Goal: Feedback & Contribution: Leave review/rating

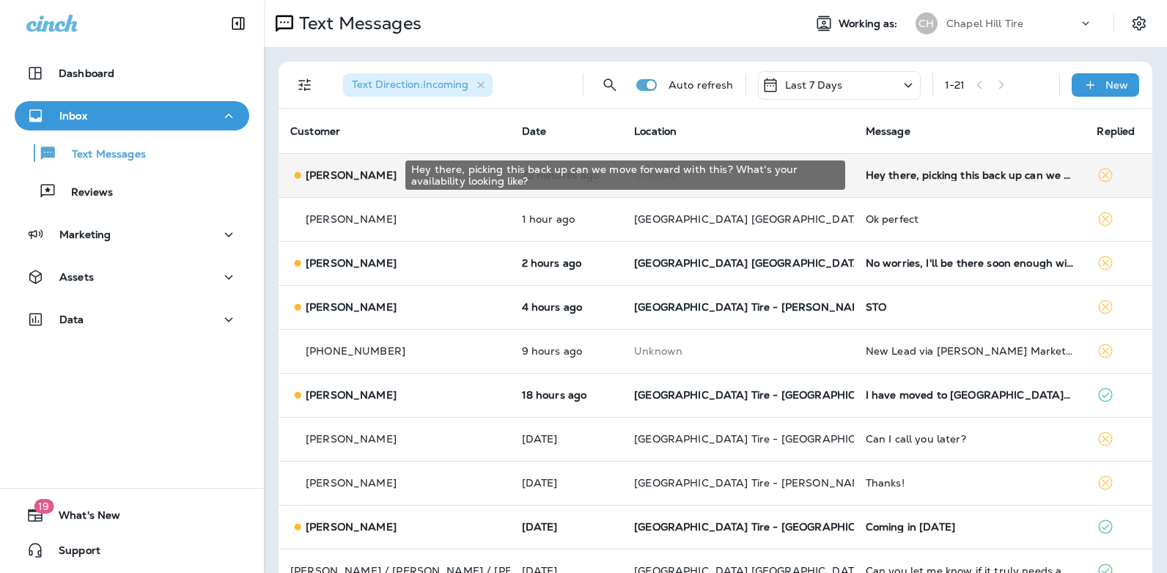
click at [906, 178] on div "Hey there, picking this back up can we move forward with this? What's your avai…" at bounding box center [970, 175] width 208 height 12
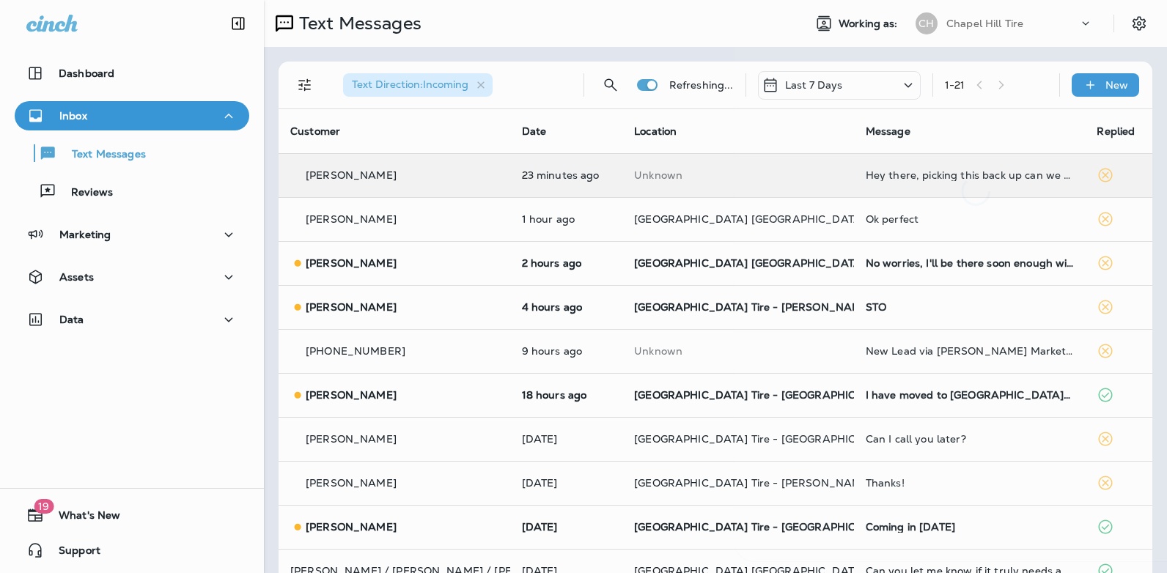
click at [906, 178] on div at bounding box center [976, 109] width 484 height 194
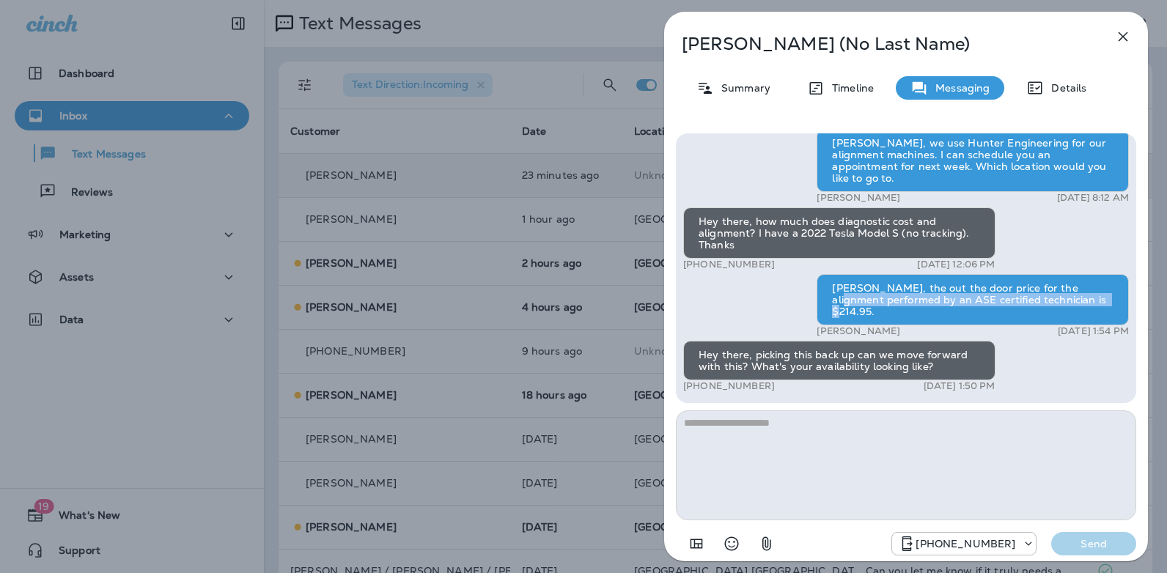
drag, startPoint x: 1132, startPoint y: 309, endPoint x: 1133, endPoint y: 297, distance: 11.8
click at [1133, 297] on div "Hey, I’m looking for an alignment and was wondering which system you use? I hav…" at bounding box center [906, 268] width 460 height 270
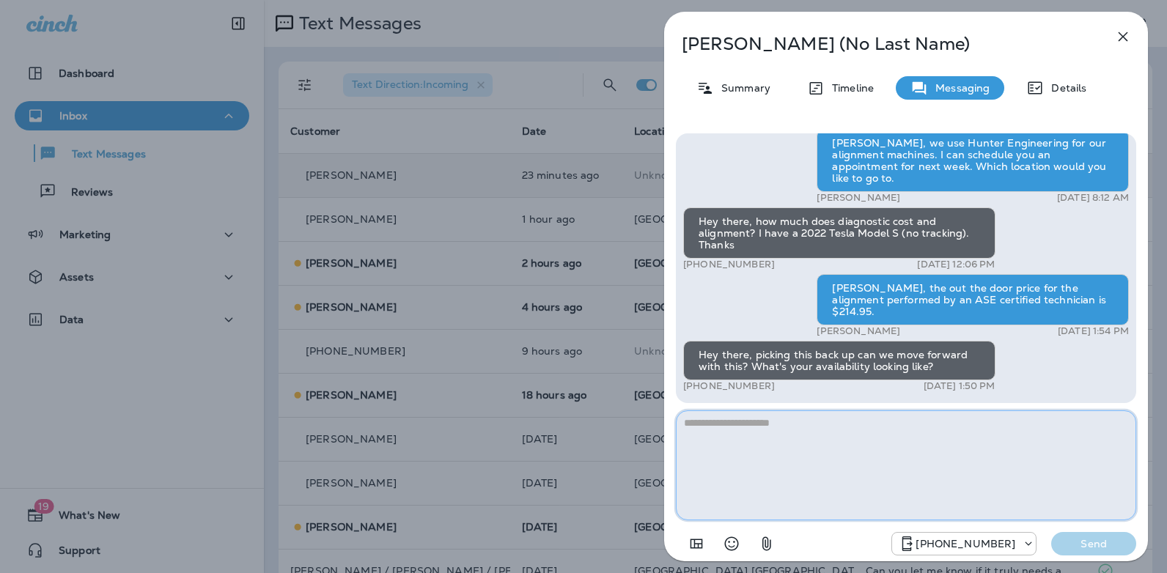
click at [818, 428] on textarea at bounding box center [906, 466] width 460 height 110
type textarea "**********"
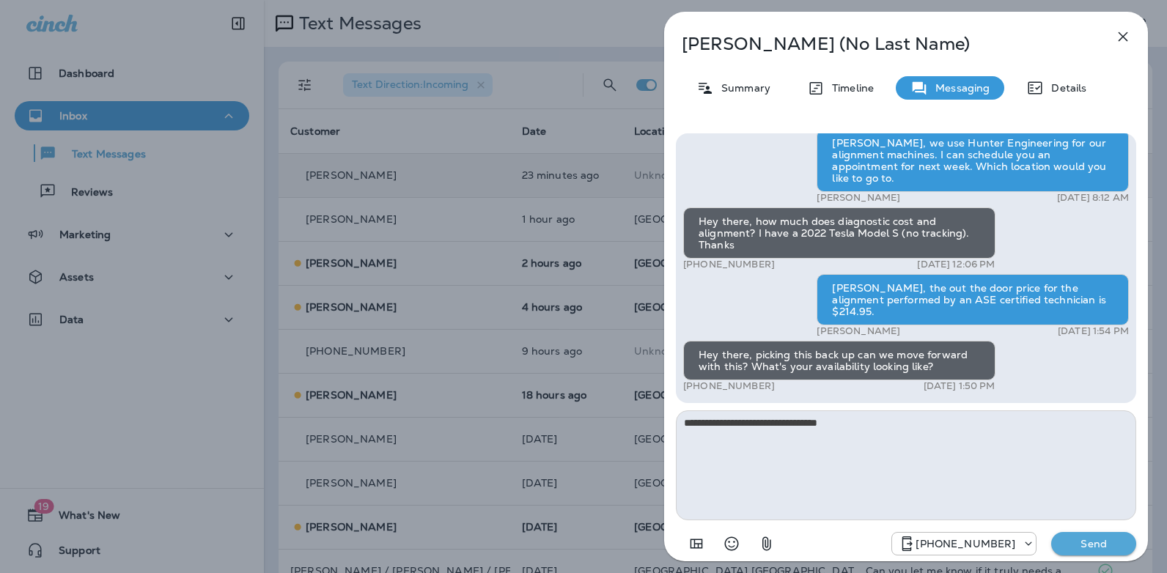
click at [1078, 550] on p "Send" at bounding box center [1094, 543] width 62 height 13
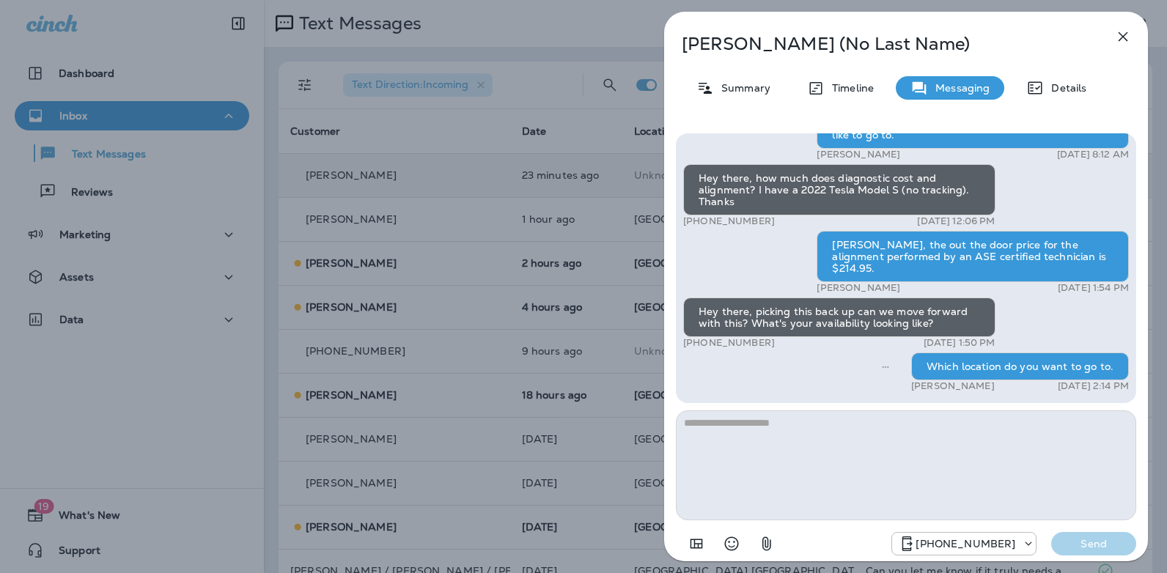
click at [1121, 40] on icon "button" at bounding box center [1123, 37] width 18 height 18
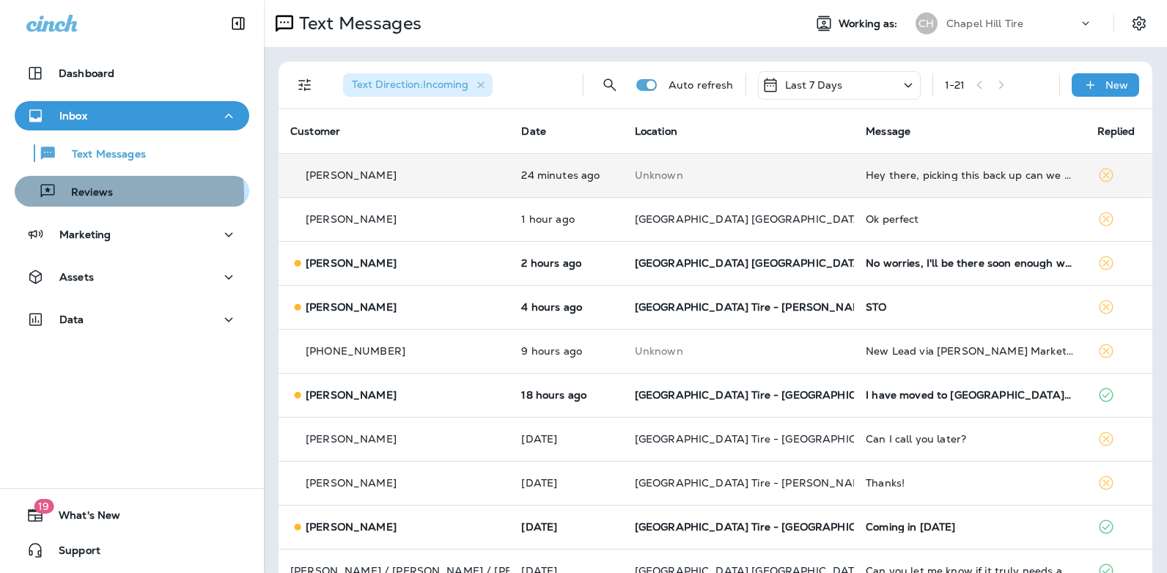
click at [95, 195] on p "Reviews" at bounding box center [84, 193] width 56 height 14
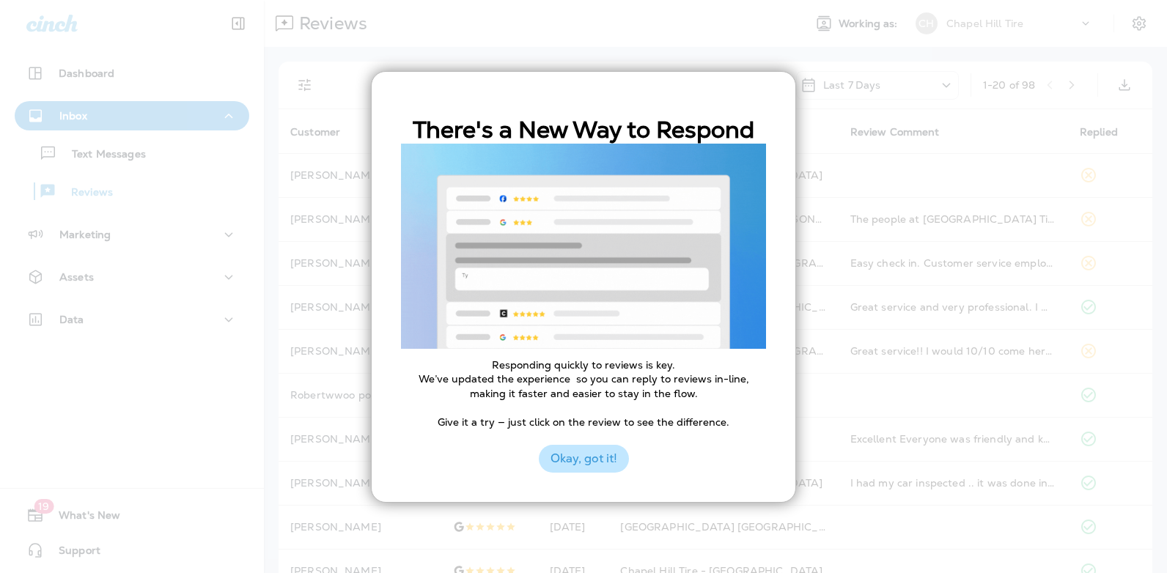
click at [606, 463] on button "Okay, got it!" at bounding box center [584, 459] width 90 height 28
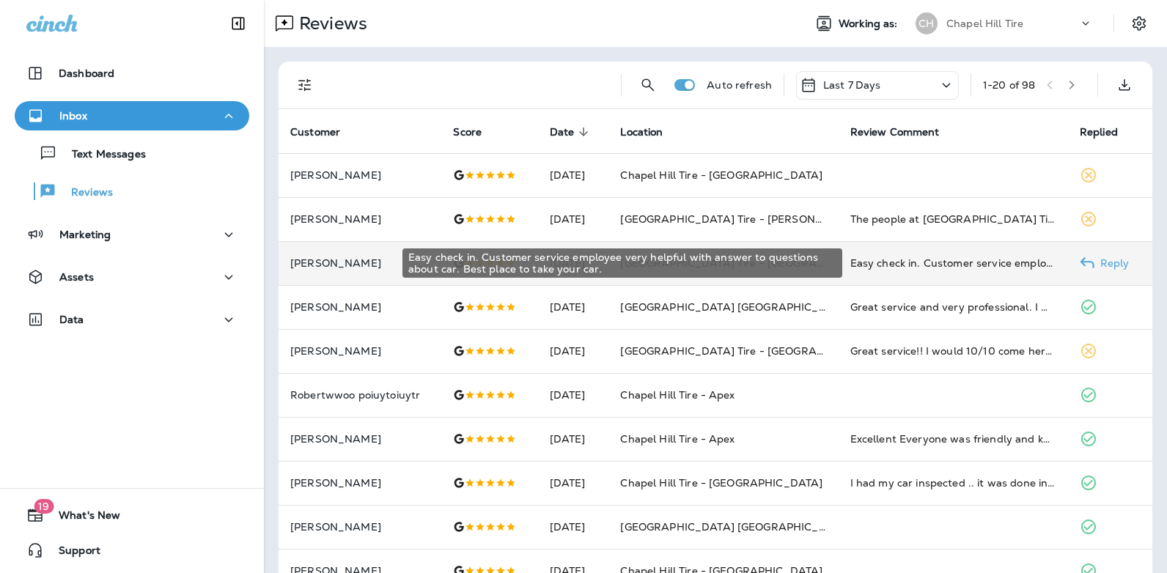
click at [927, 265] on div "Easy check in. Customer service employee very helpful with answer to questions …" at bounding box center [953, 263] width 206 height 15
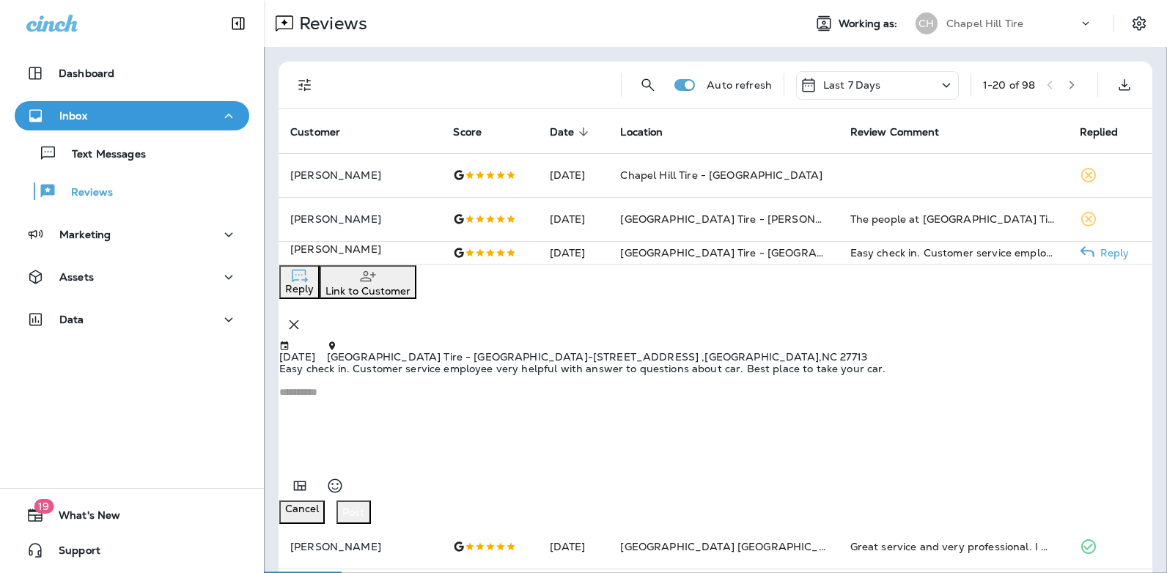
scroll to position [51, 0]
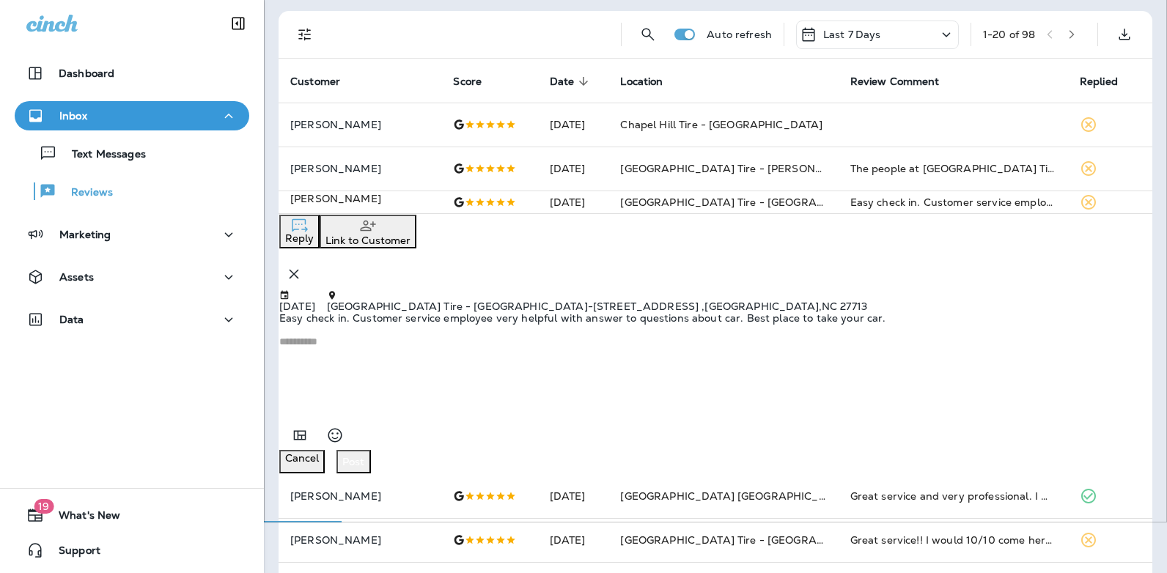
click at [425, 391] on textarea at bounding box center [715, 372] width 872 height 73
type textarea "**********"
click at [365, 468] on div "Post" at bounding box center [353, 462] width 23 height 12
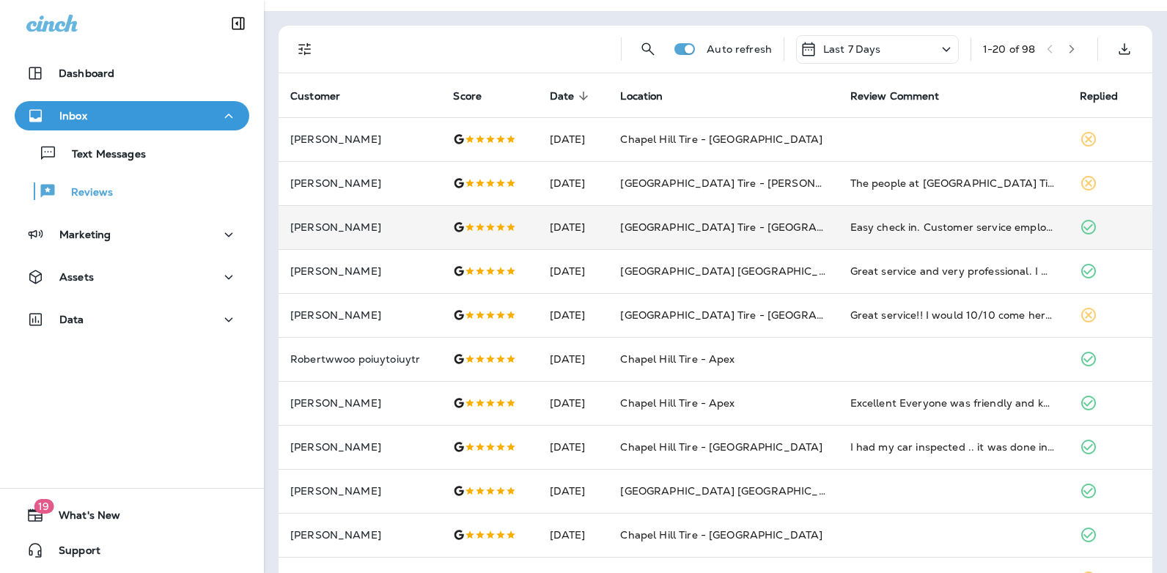
scroll to position [0, 0]
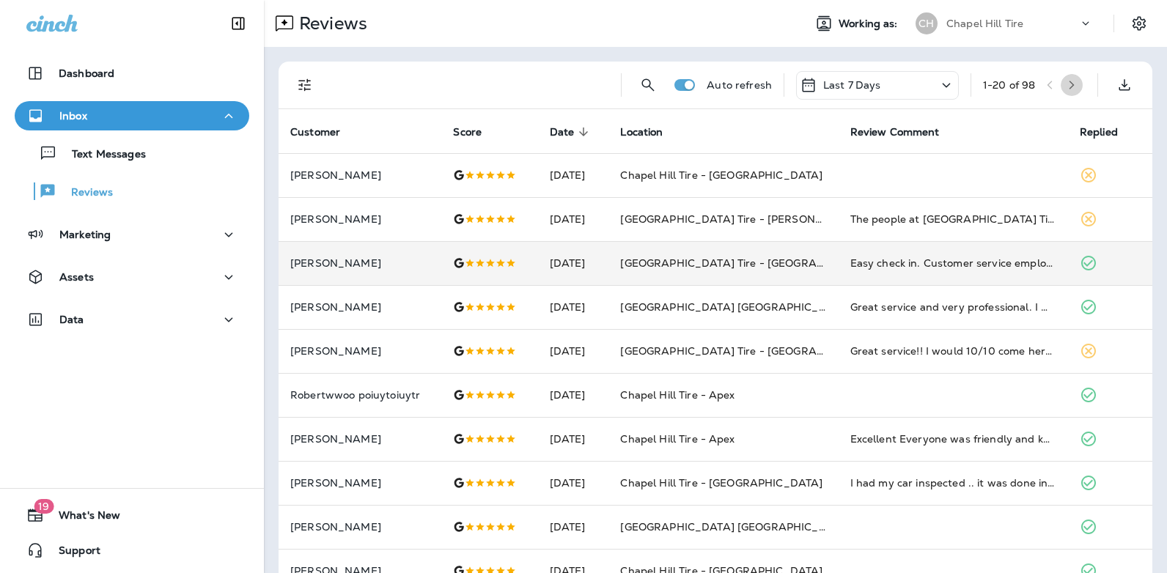
click at [1067, 86] on icon "button" at bounding box center [1072, 85] width 10 height 10
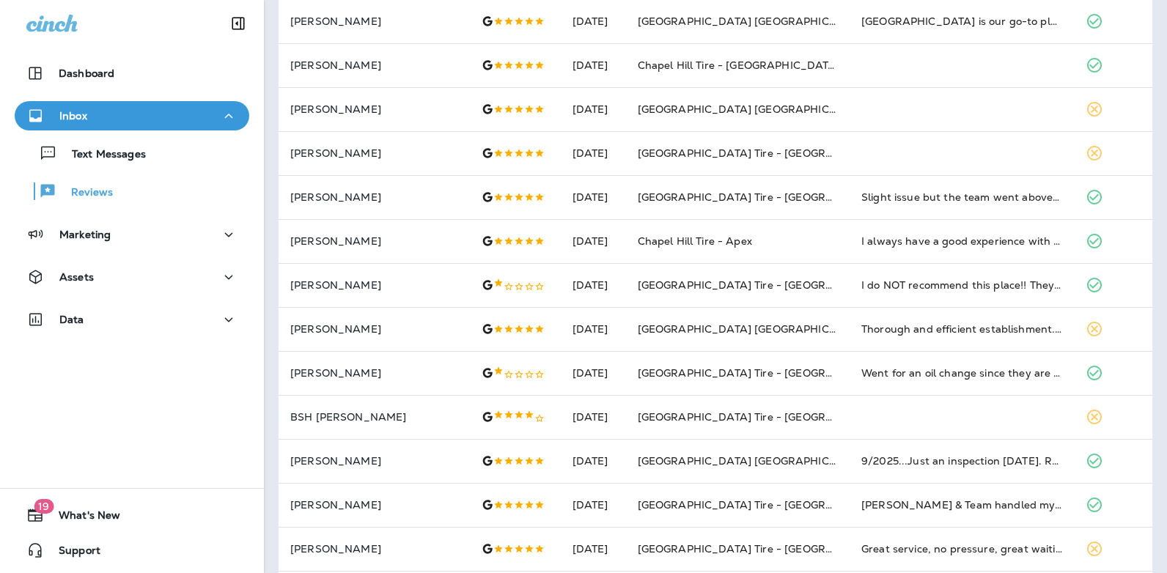
scroll to position [475, 0]
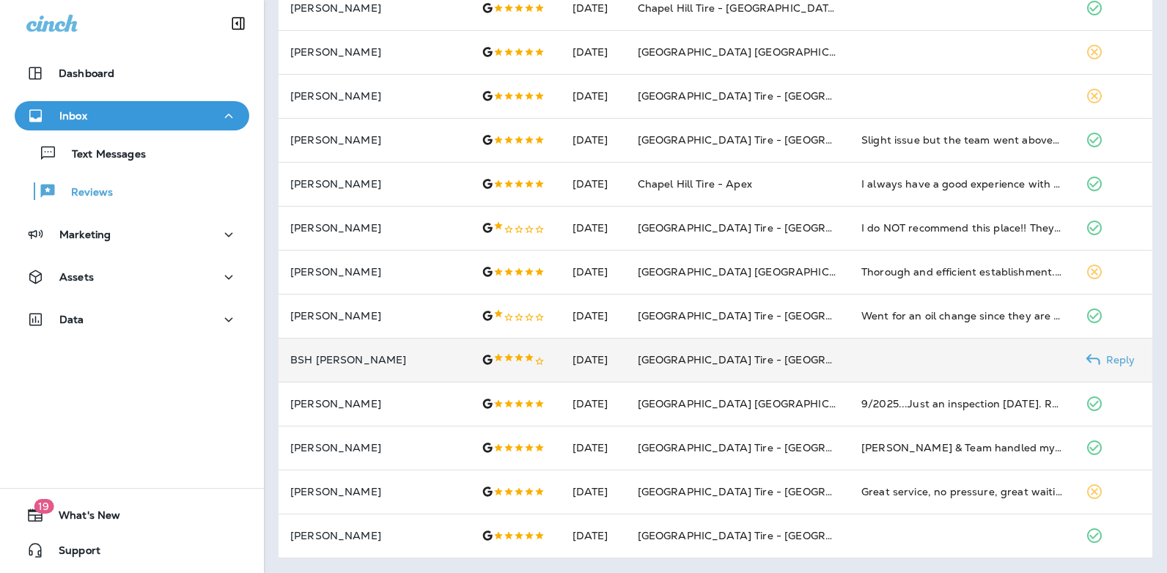
click at [864, 362] on td at bounding box center [962, 360] width 224 height 44
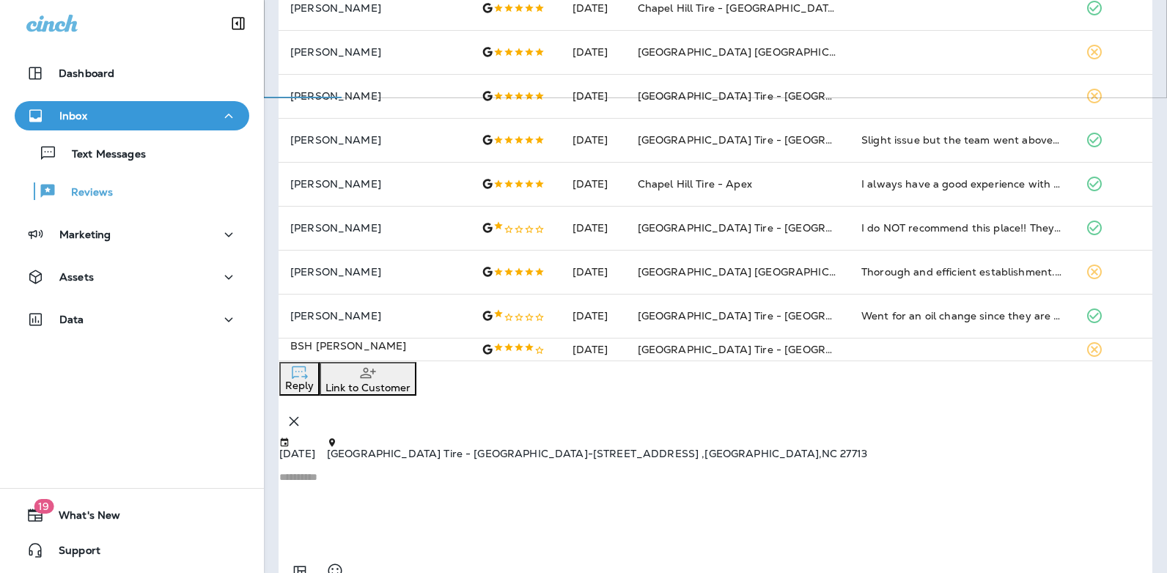
scroll to position [611, 0]
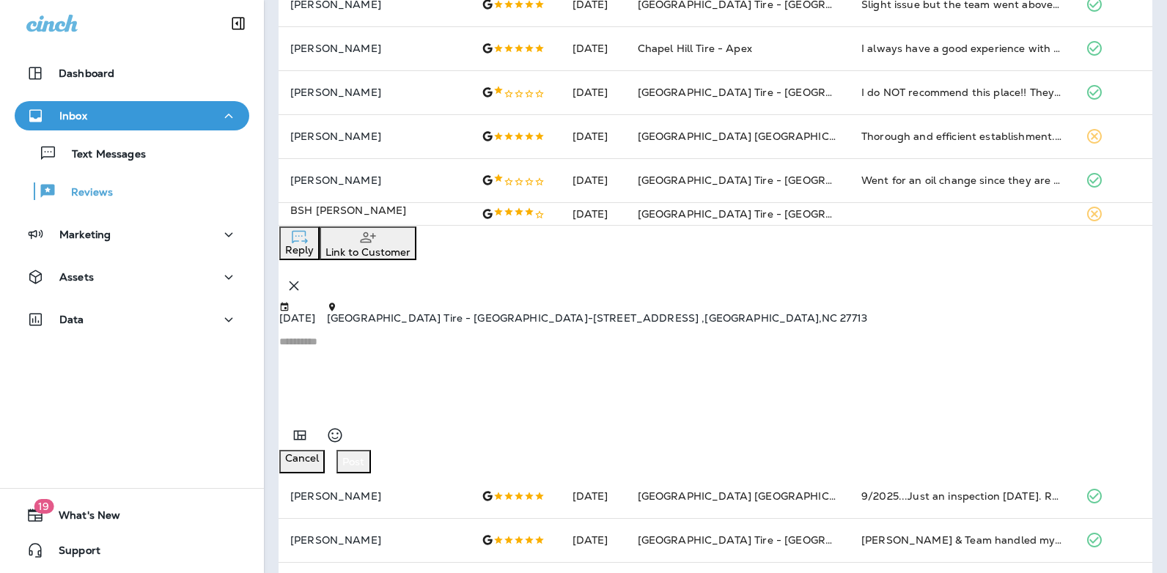
click at [462, 389] on textarea at bounding box center [715, 372] width 872 height 73
type textarea "**********"
click at [365, 468] on div "Post" at bounding box center [353, 462] width 23 height 12
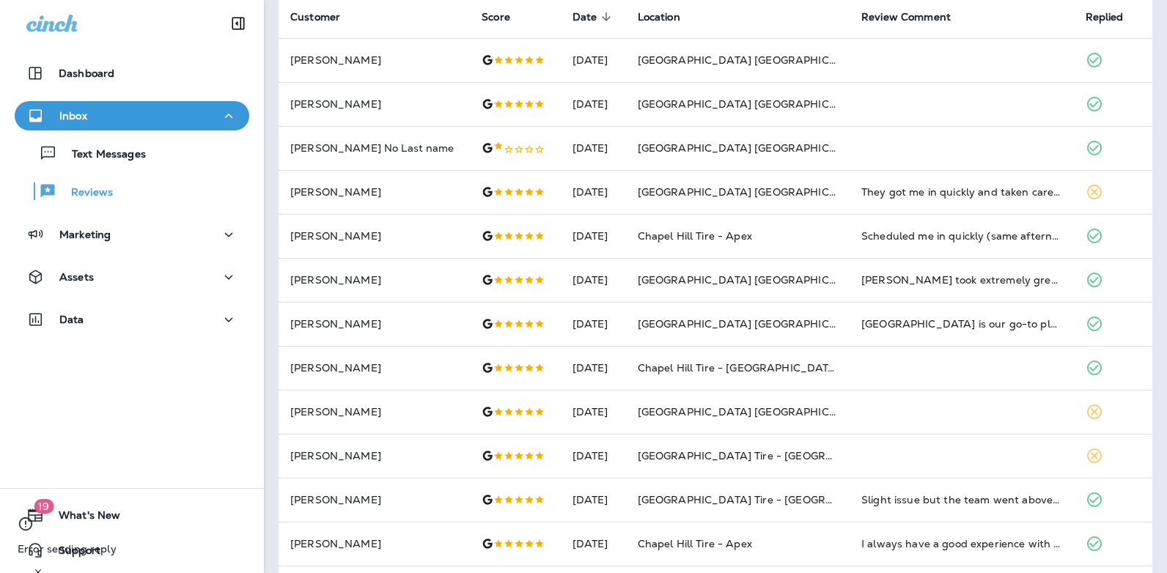
scroll to position [0, 0]
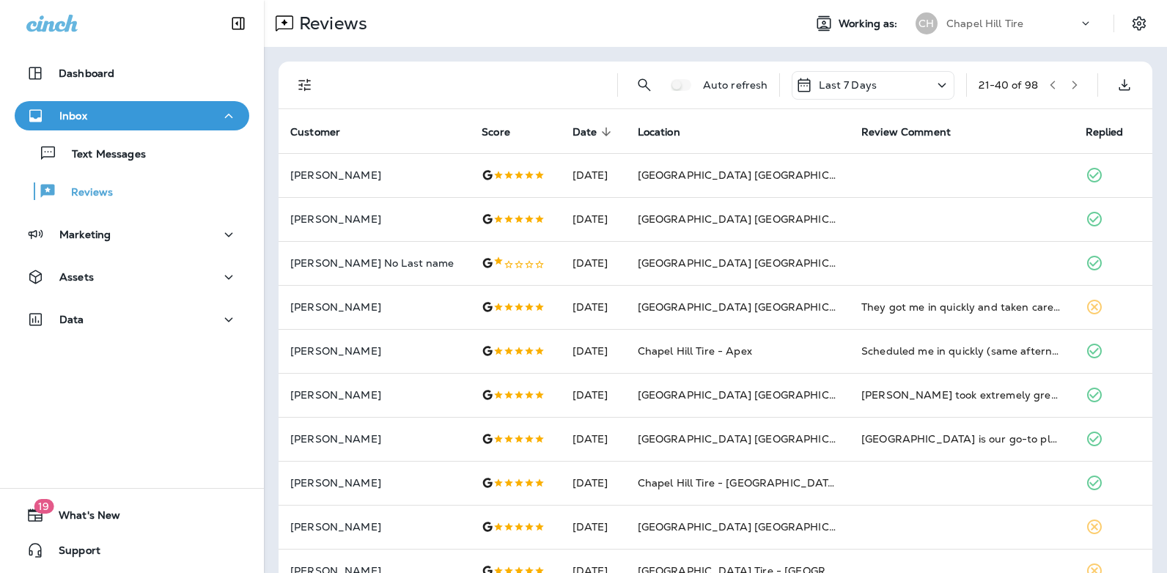
click at [1048, 89] on icon "button" at bounding box center [1053, 85] width 10 height 10
